Goal: Task Accomplishment & Management: Complete application form

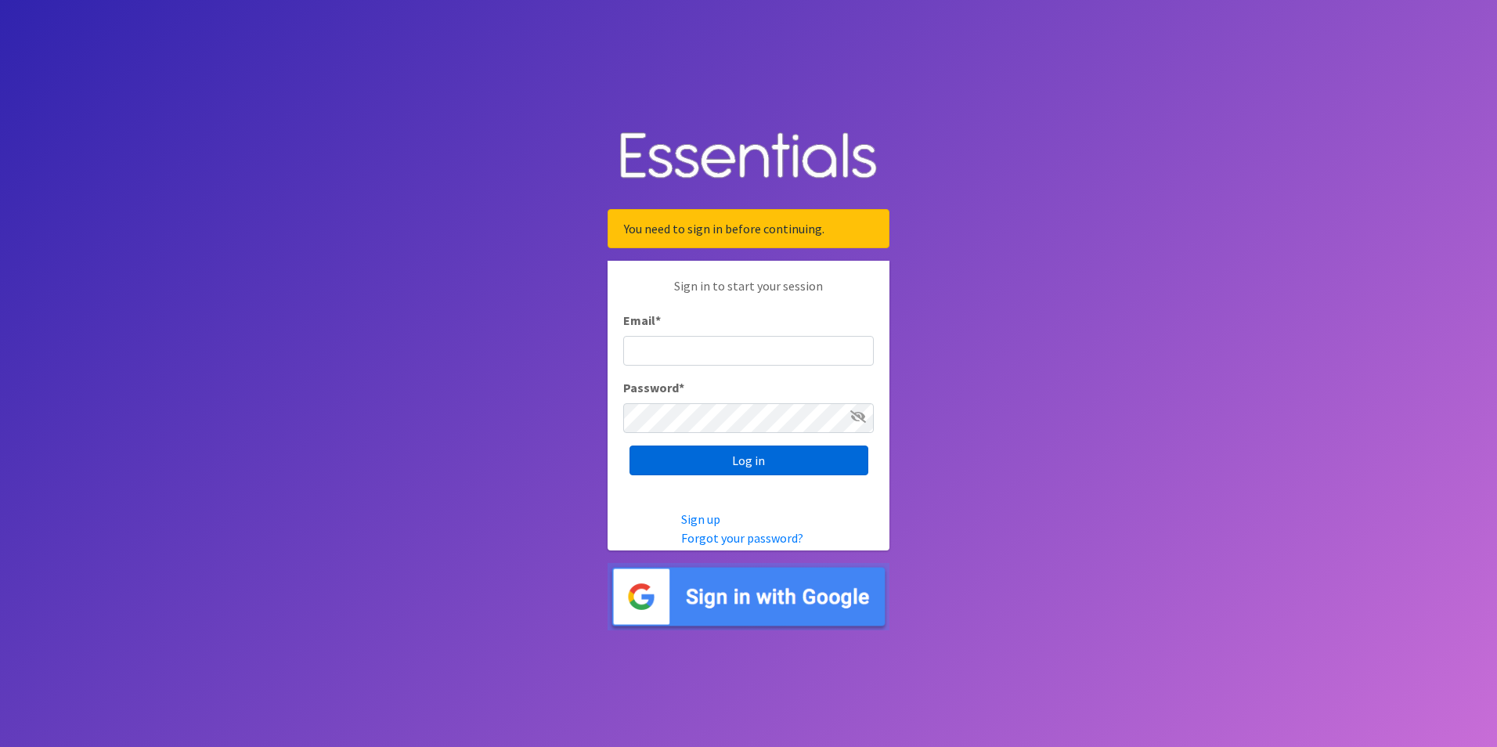
type input "[PERSON_NAME][DOMAIN_NAME][EMAIL_ADDRESS][DOMAIN_NAME]"
click at [792, 467] on input "Log in" at bounding box center [749, 461] width 239 height 30
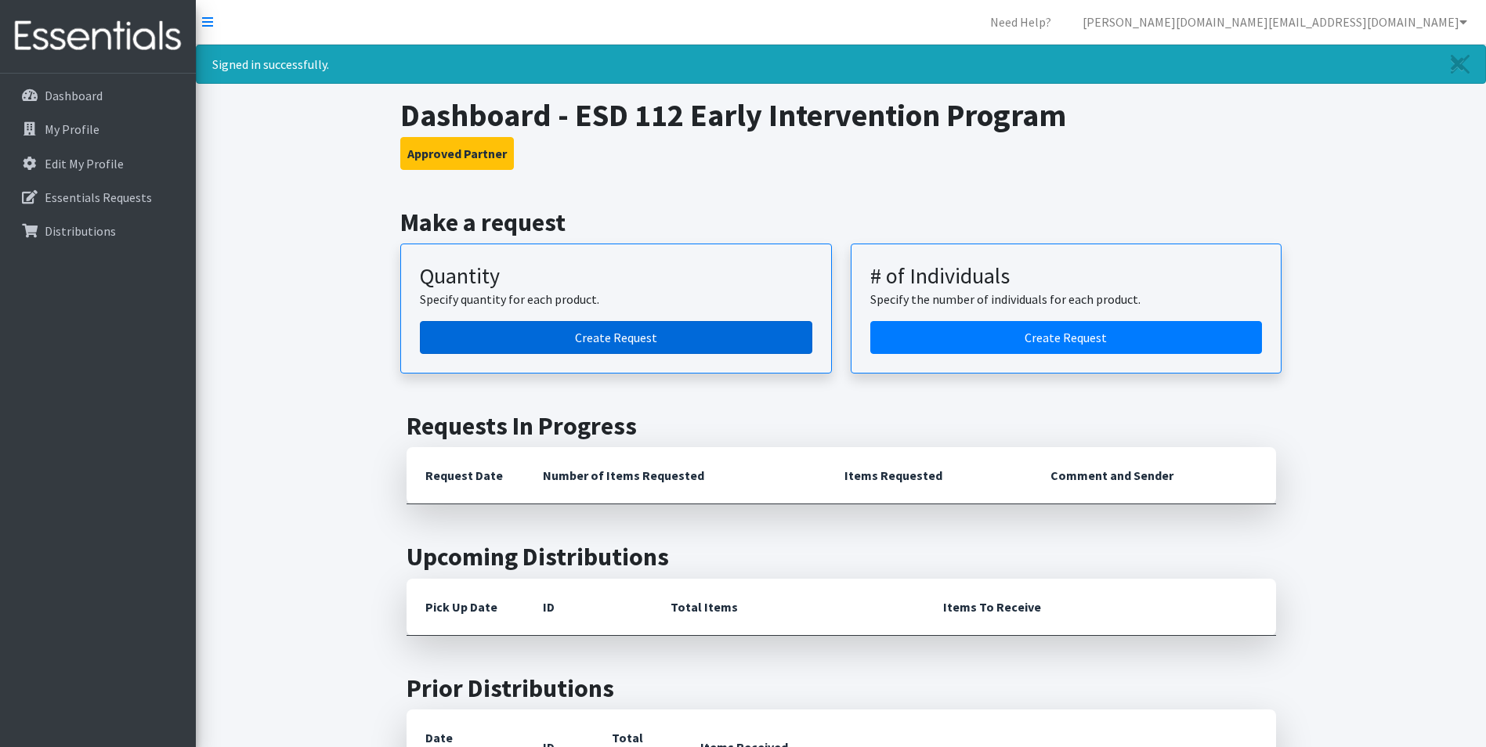
click at [652, 337] on link "Create Request" at bounding box center [616, 337] width 392 height 33
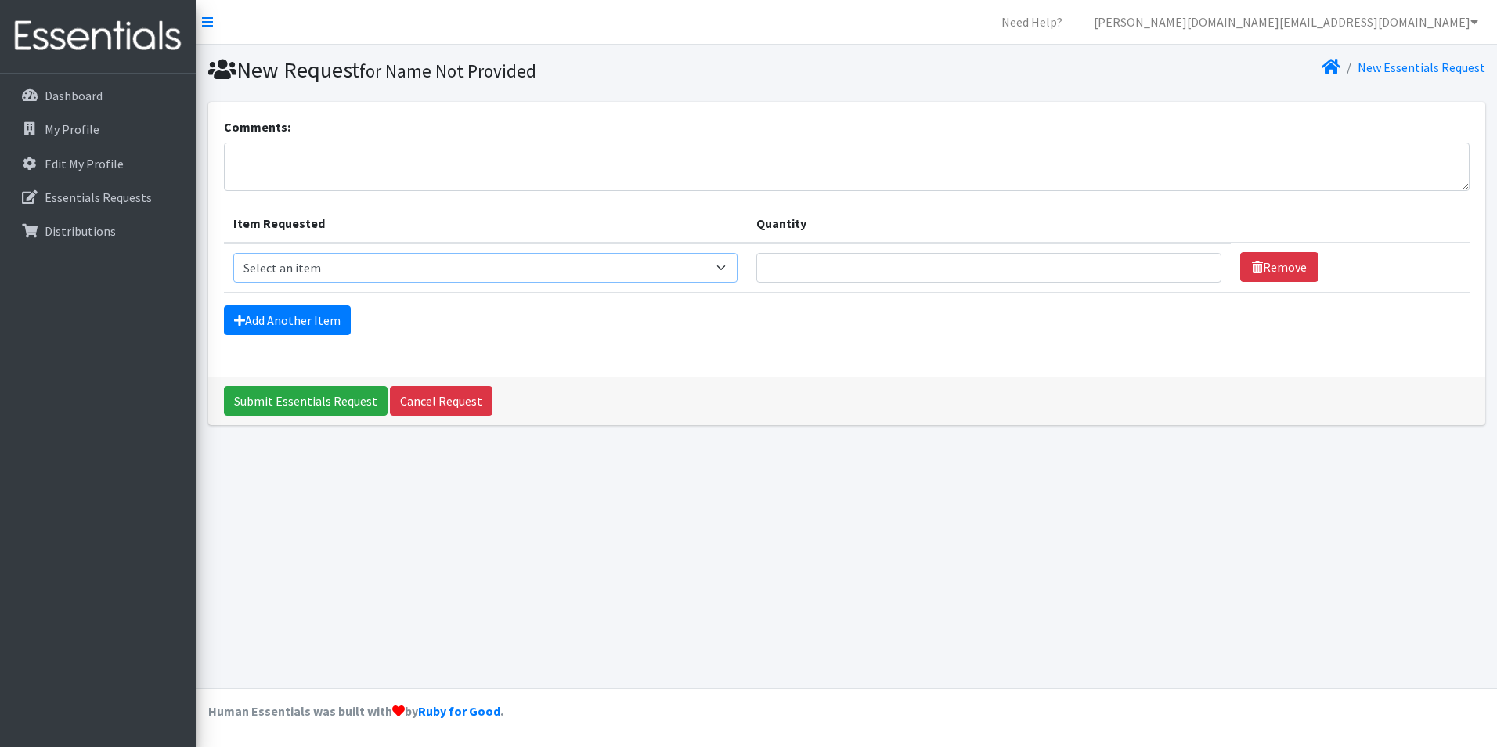
click at [729, 267] on select "Select an item Diaper (Size 2) Diaper (Size 3) Diaper (Size 4) Diaper (Size 5) …" at bounding box center [485, 268] width 505 height 30
select select "2930"
click at [233, 253] on select "Select an item Diaper (Size 2) Diaper (Size 3) Diaper (Size 4) Diaper (Size 5) …" at bounding box center [485, 268] width 505 height 30
click at [998, 270] on input "Quantity" at bounding box center [988, 268] width 464 height 30
type input "125"
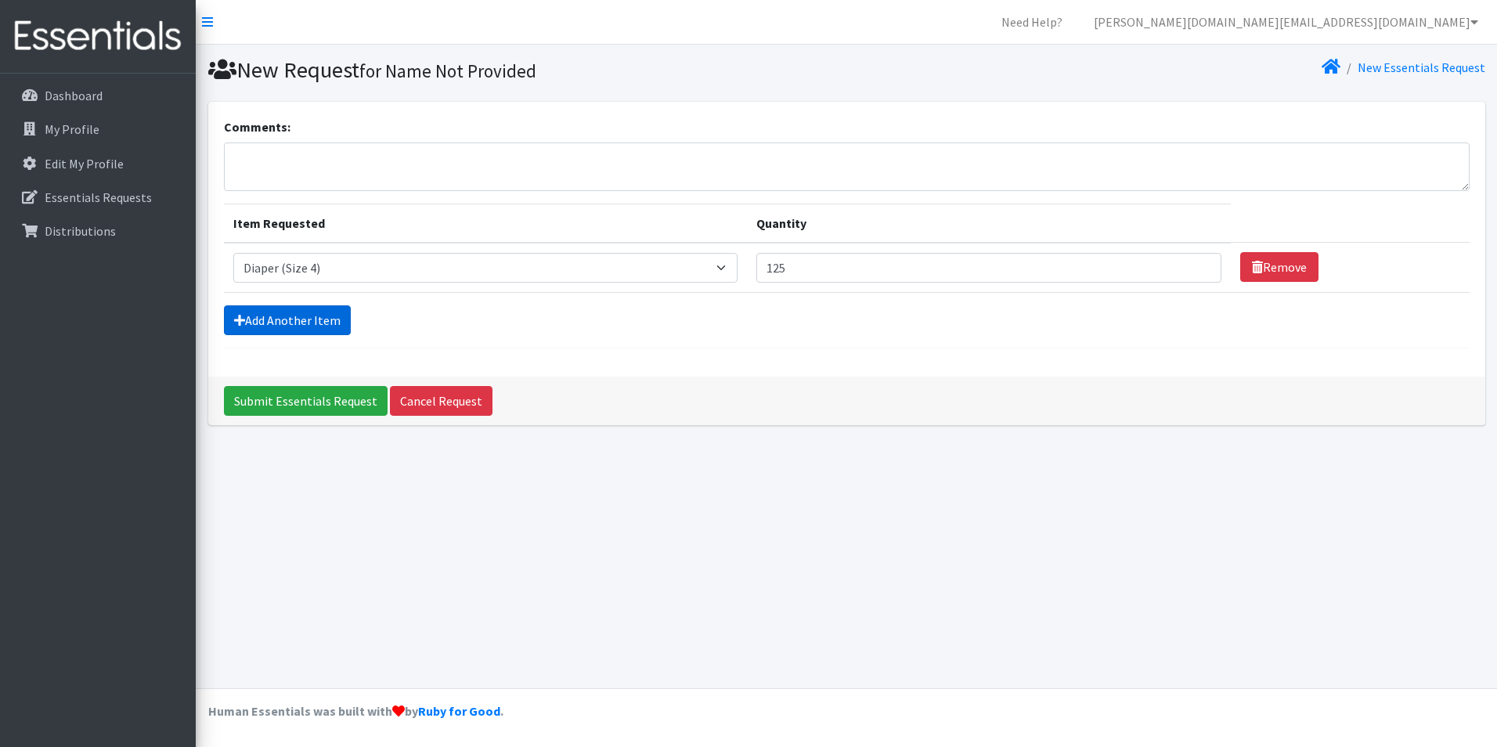
click at [321, 327] on link "Add Another Item" at bounding box center [287, 320] width 127 height 30
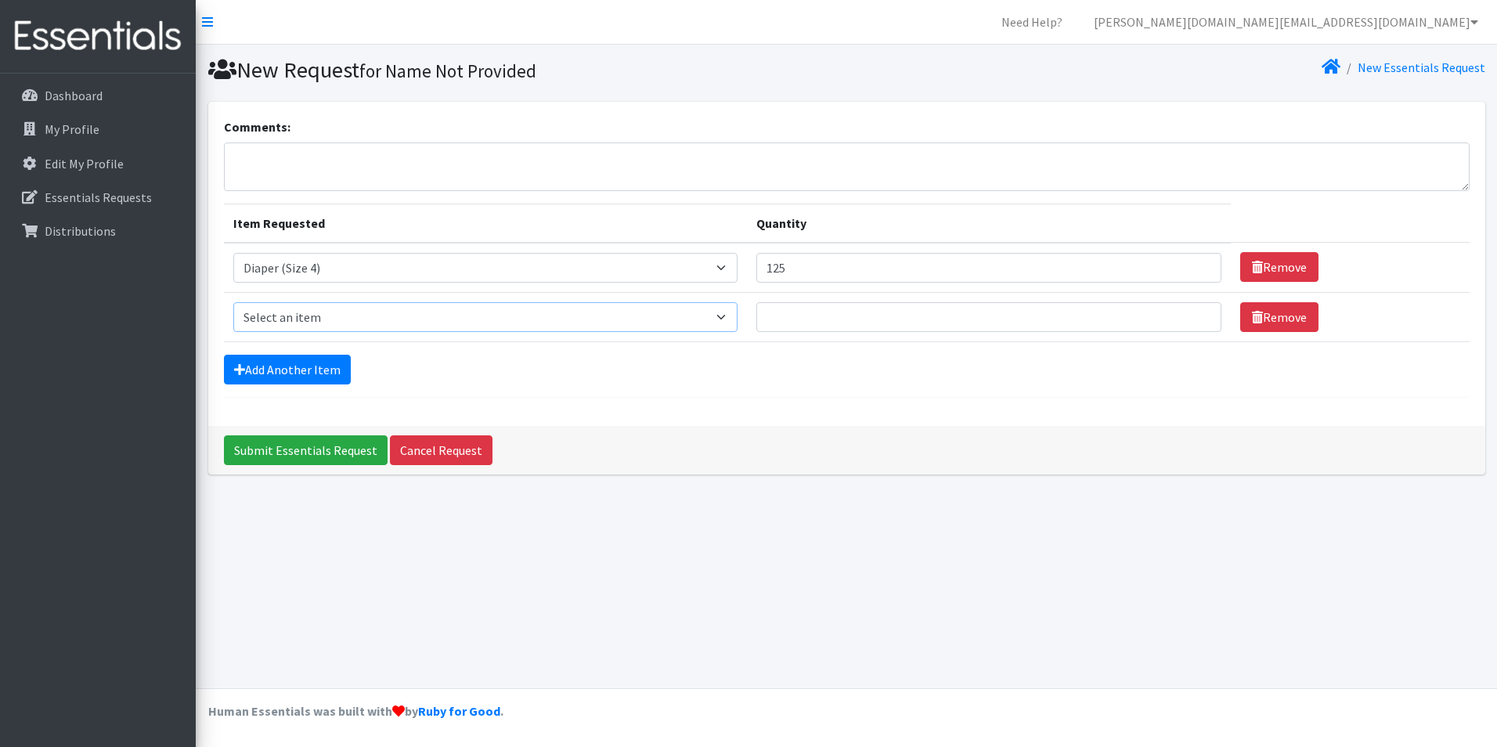
click at [730, 313] on select "Select an item Diaper (Size 2) Diaper (Size 3) Diaper (Size 4) Diaper (Size 5) …" at bounding box center [485, 317] width 505 height 30
select select "2961"
click at [233, 302] on select "Select an item Diaper (Size 2) Diaper (Size 3) Diaper (Size 4) Diaper (Size 5) …" at bounding box center [485, 317] width 505 height 30
click at [854, 317] on input "Quantity" at bounding box center [988, 317] width 464 height 30
type input "125"
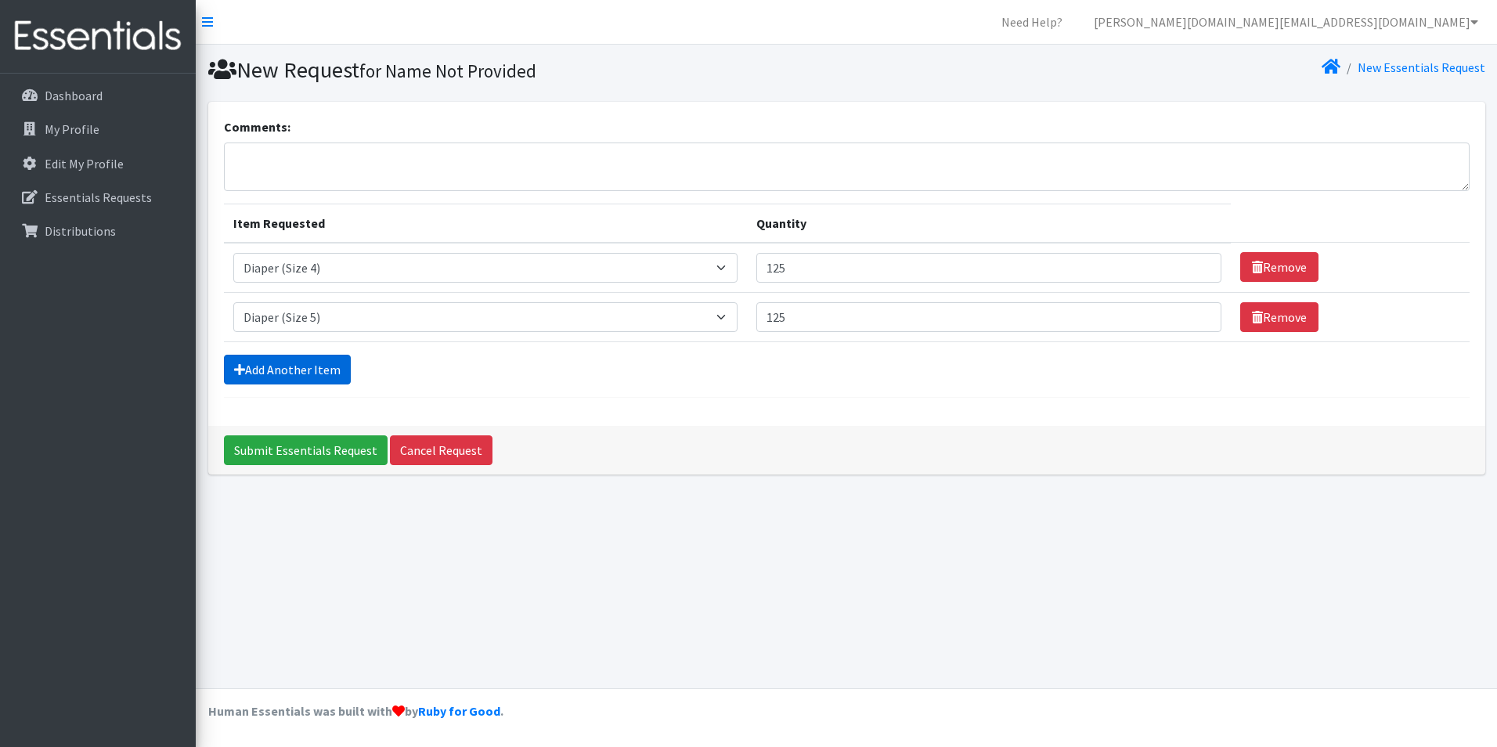
click at [326, 372] on link "Add Another Item" at bounding box center [287, 370] width 127 height 30
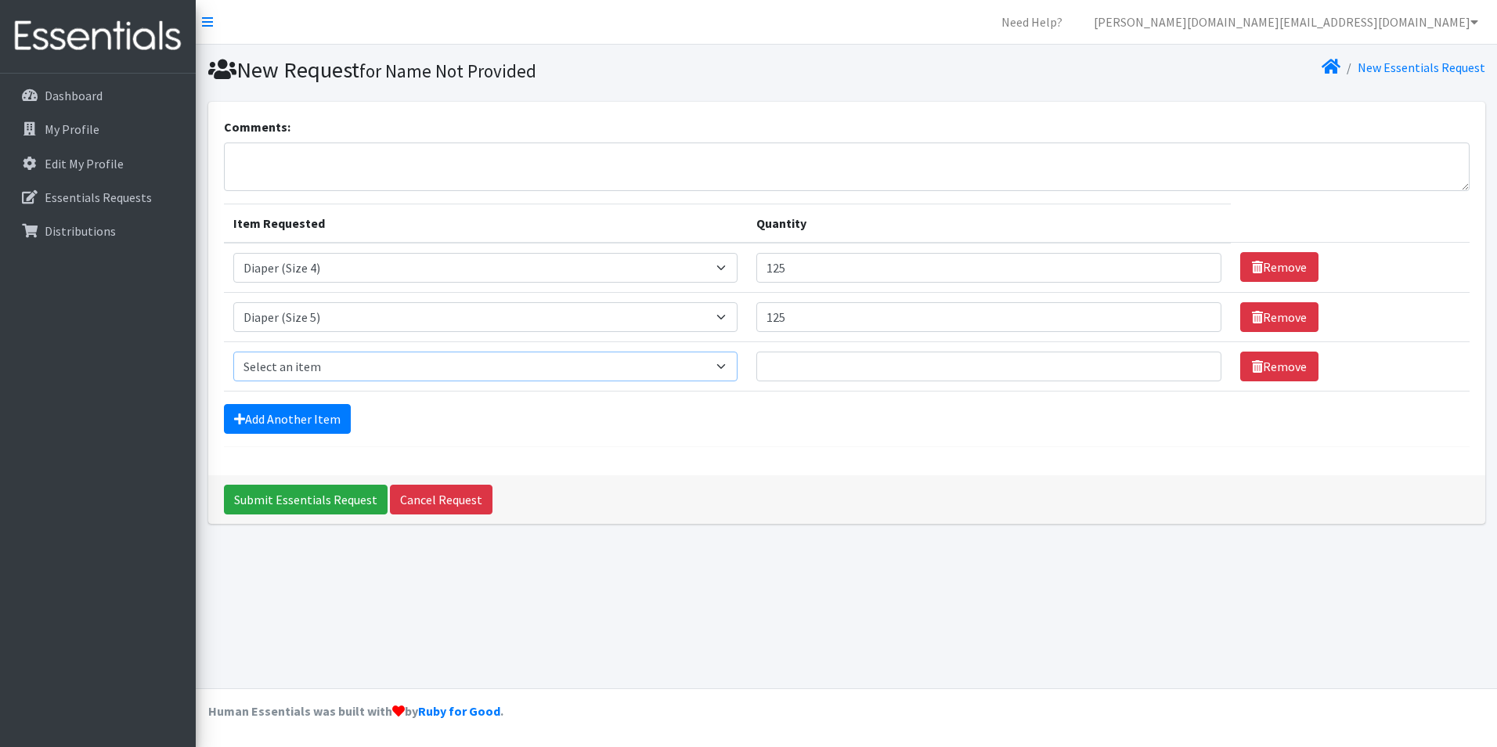
click at [326, 372] on select "Select an item Diaper (Size 2) Diaper (Size 3) Diaper (Size 4) Diaper (Size 5) …" at bounding box center [485, 367] width 505 height 30
select select "2950"
click at [233, 352] on select "Select an item Diaper (Size 2) Diaper (Size 3) Diaper (Size 4) Diaper (Size 5) …" at bounding box center [485, 367] width 505 height 30
click at [925, 372] on input "Quantity" at bounding box center [988, 367] width 464 height 30
type input "125"
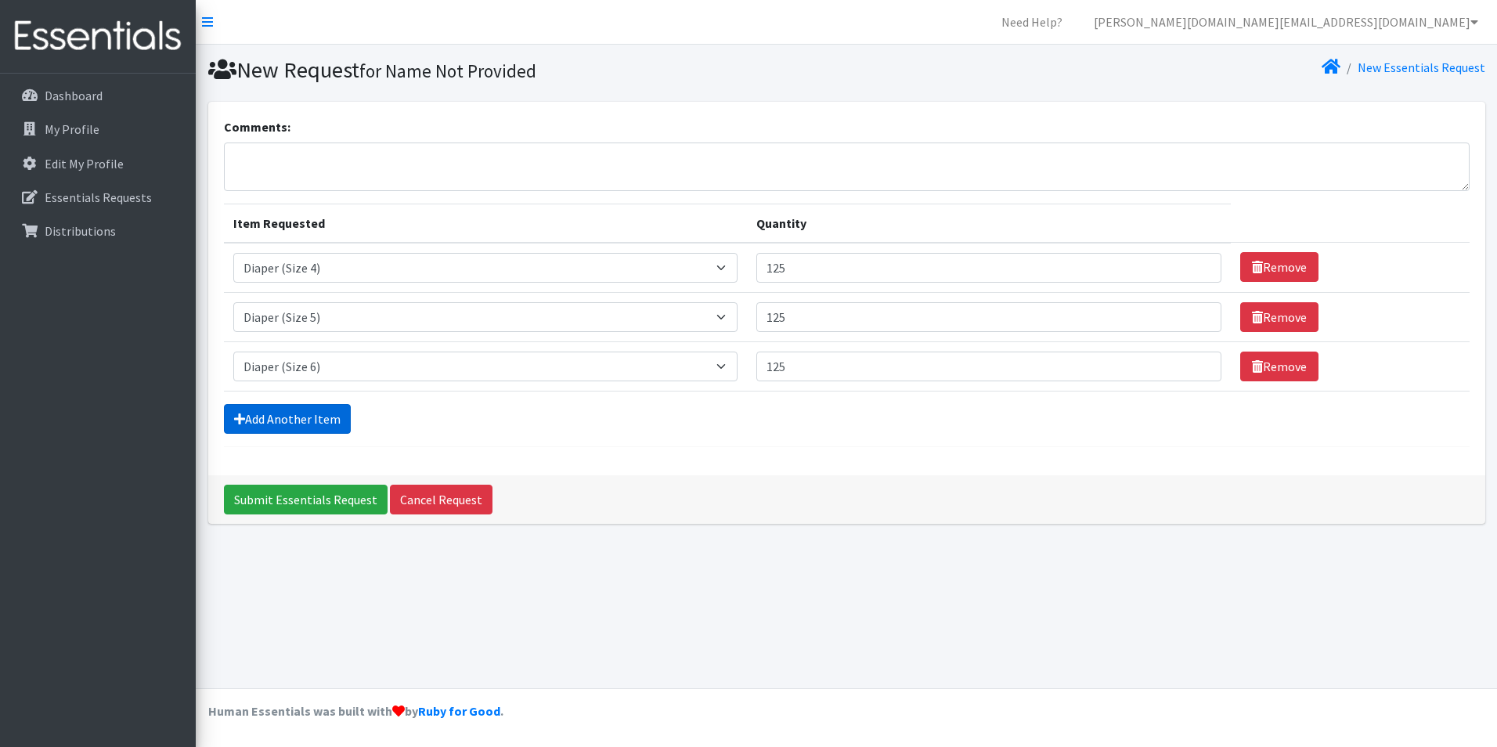
click at [307, 424] on link "Add Another Item" at bounding box center [287, 419] width 127 height 30
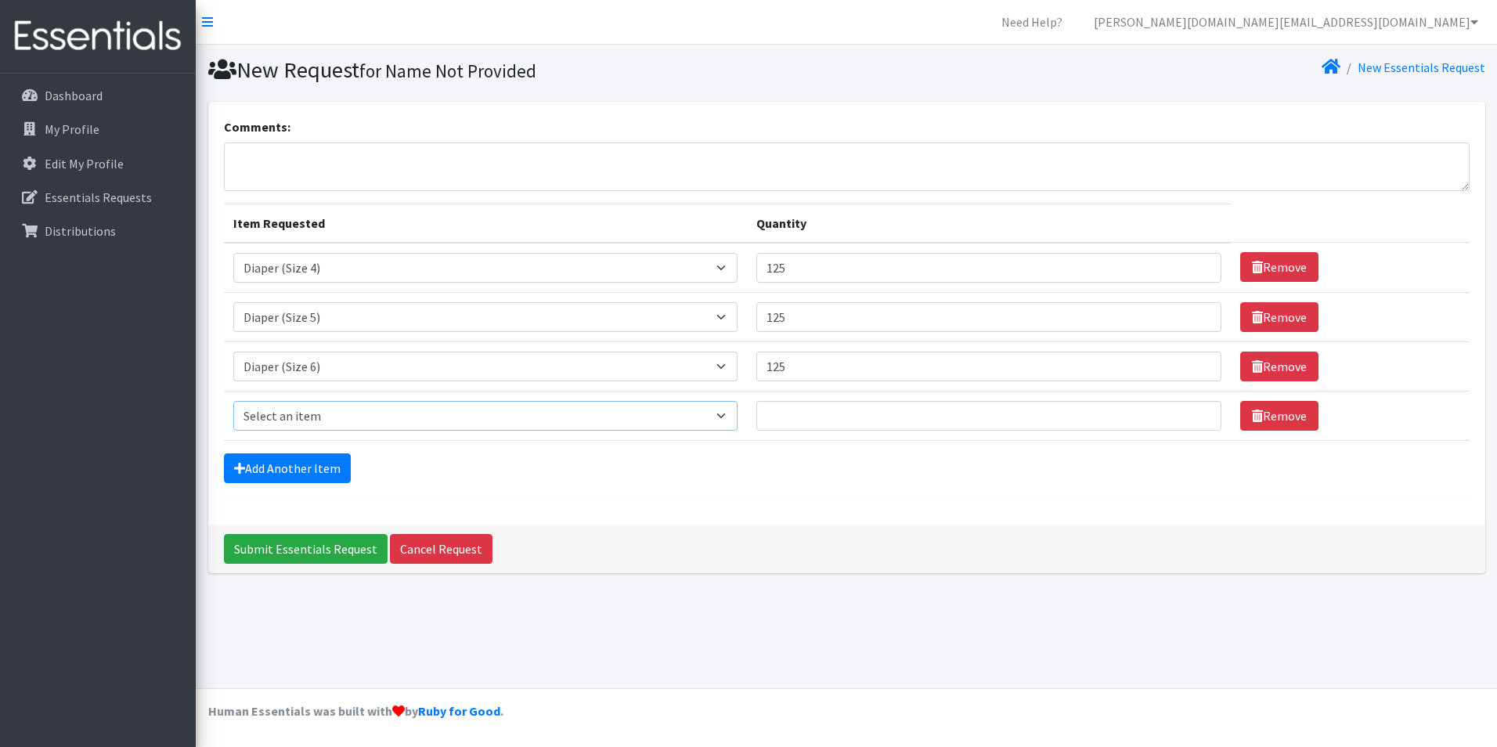
click at [731, 418] on select "Select an item Diaper (Size 2) Diaper (Size 3) Diaper (Size 4) Diaper (Size 5) …" at bounding box center [485, 416] width 505 height 30
select select "2937"
click at [233, 401] on select "Select an item Diaper (Size 2) Diaper (Size 3) Diaper (Size 4) Diaper (Size 5) …" at bounding box center [485, 416] width 505 height 30
click at [811, 411] on input "Quantity" at bounding box center [988, 416] width 464 height 30
type input "48"
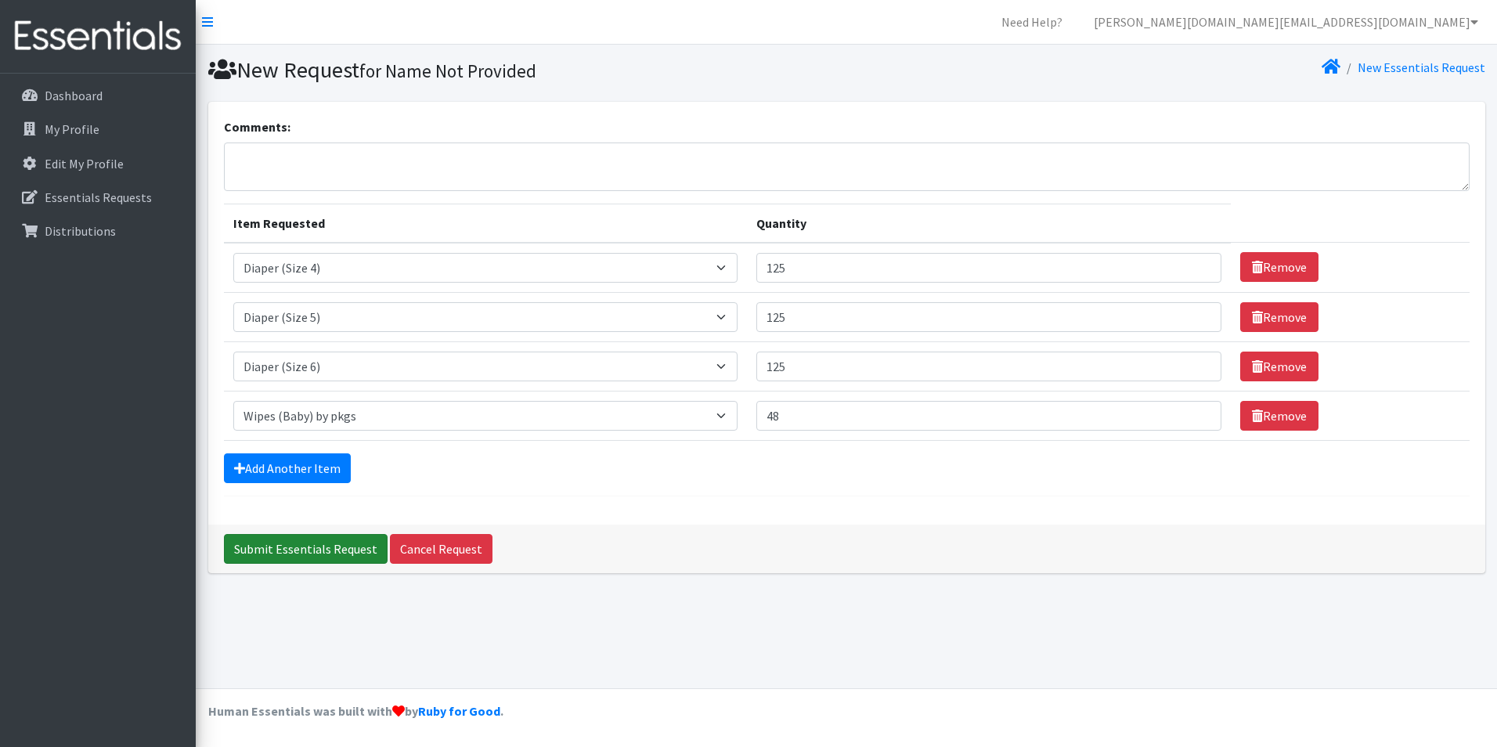
click at [306, 554] on input "Submit Essentials Request" at bounding box center [306, 549] width 164 height 30
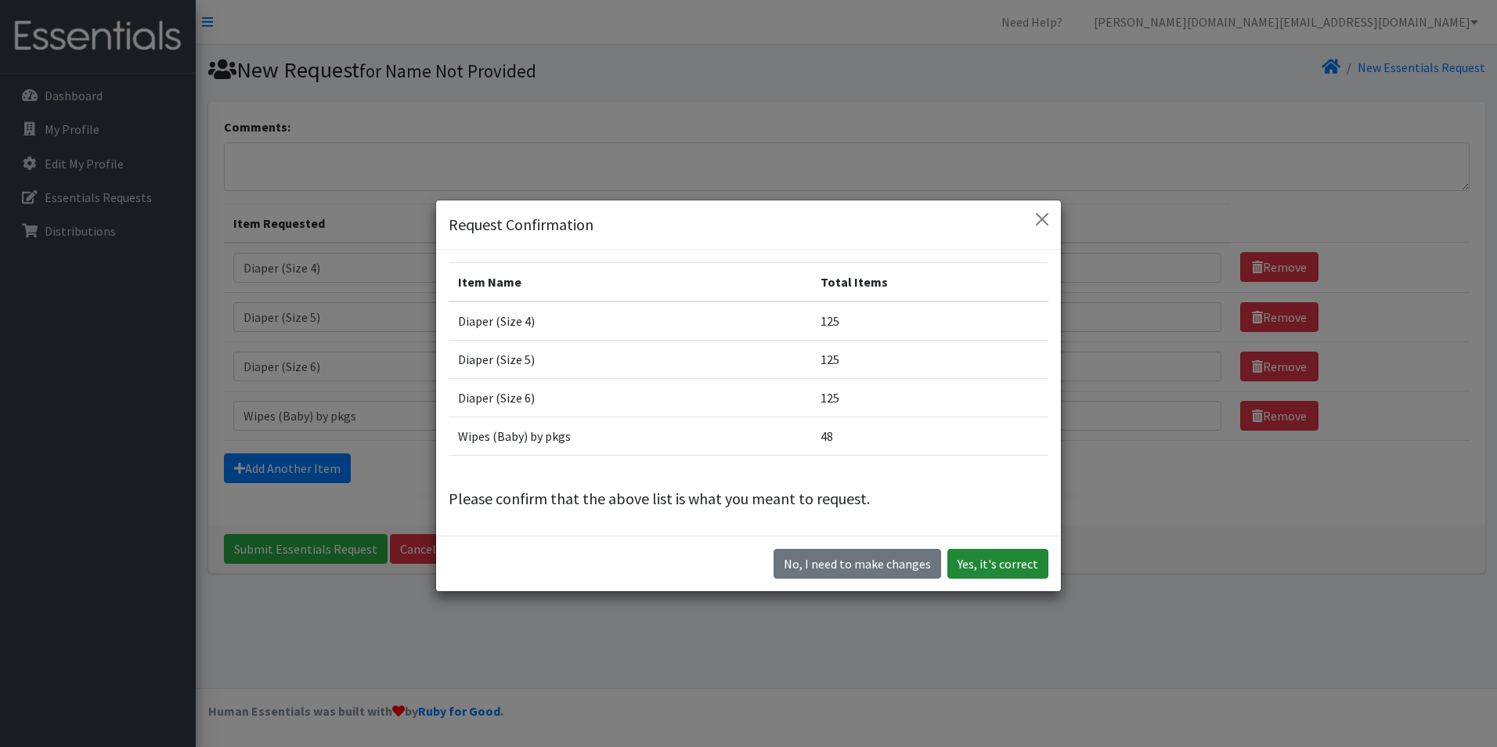
click at [976, 561] on button "Yes, it's correct" at bounding box center [998, 564] width 101 height 30
